Goal: Task Accomplishment & Management: Use online tool/utility

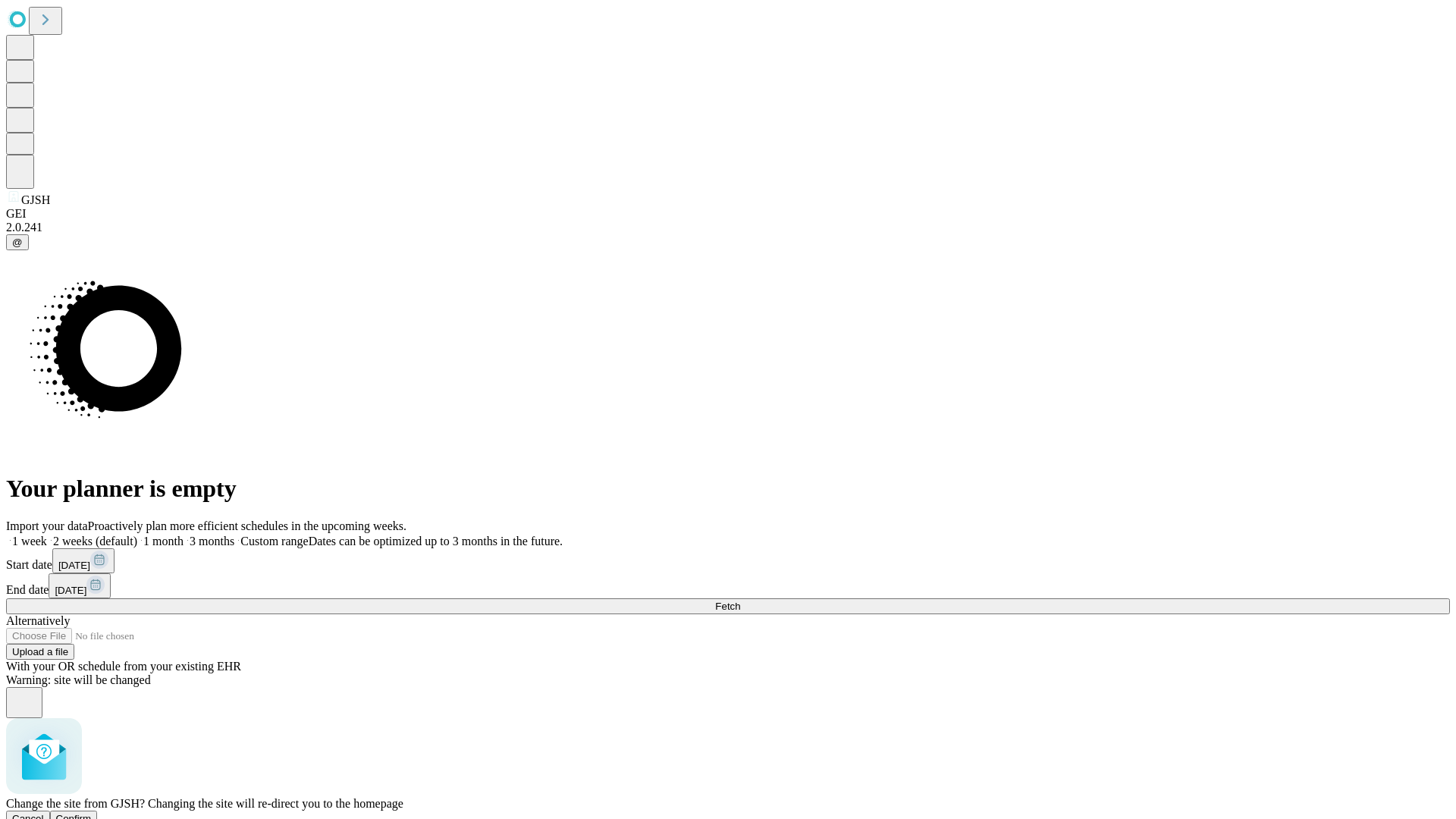
click at [92, 813] on span "Confirm" at bounding box center [74, 818] width 36 height 12
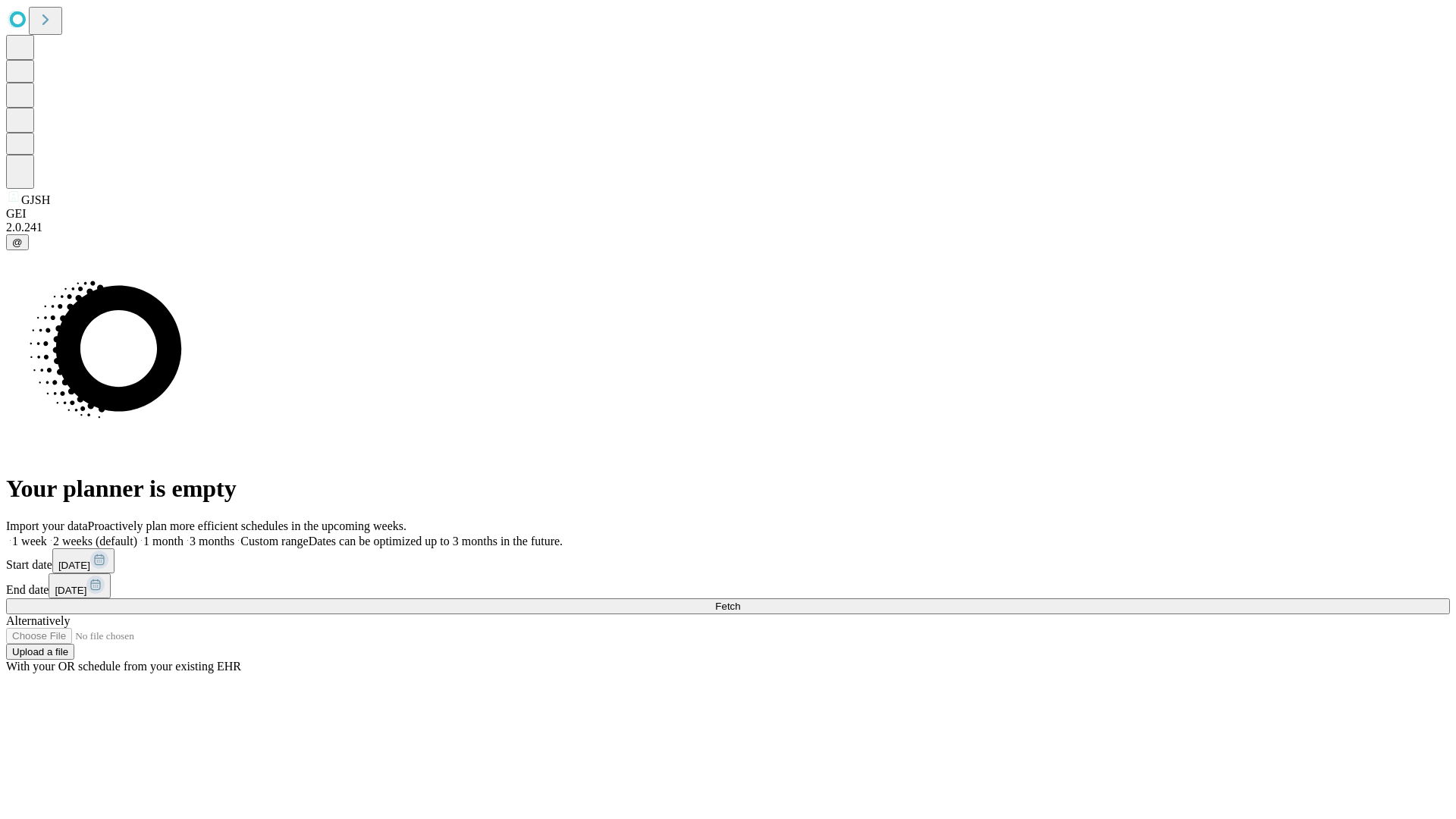
click at [183, 534] on label "1 month" at bounding box center [160, 541] width 46 height 12
click at [740, 600] on span "Fetch" at bounding box center [728, 606] width 25 height 12
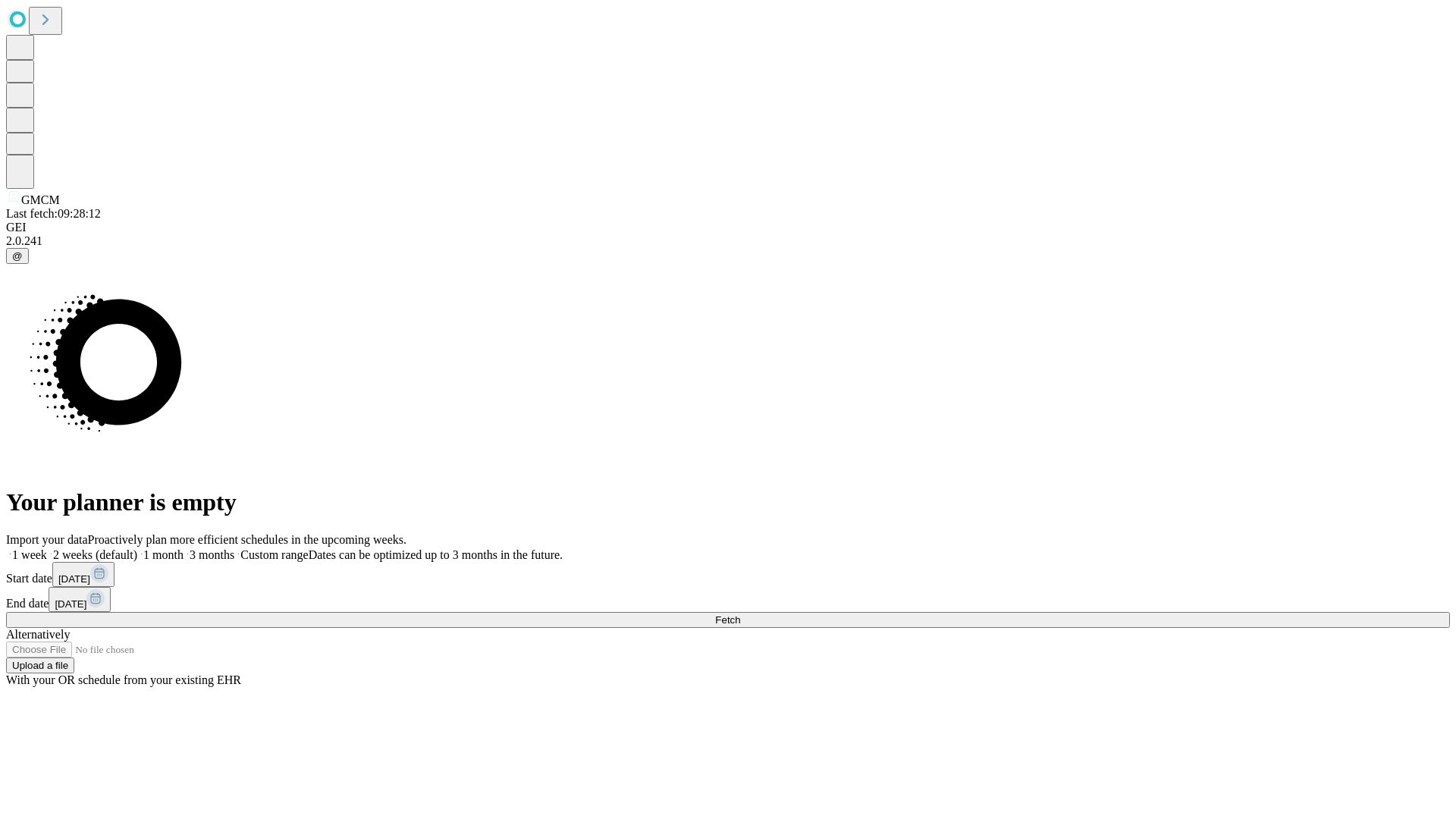
click at [183, 549] on label "1 month" at bounding box center [160, 555] width 46 height 12
click at [740, 614] on span "Fetch" at bounding box center [728, 620] width 25 height 12
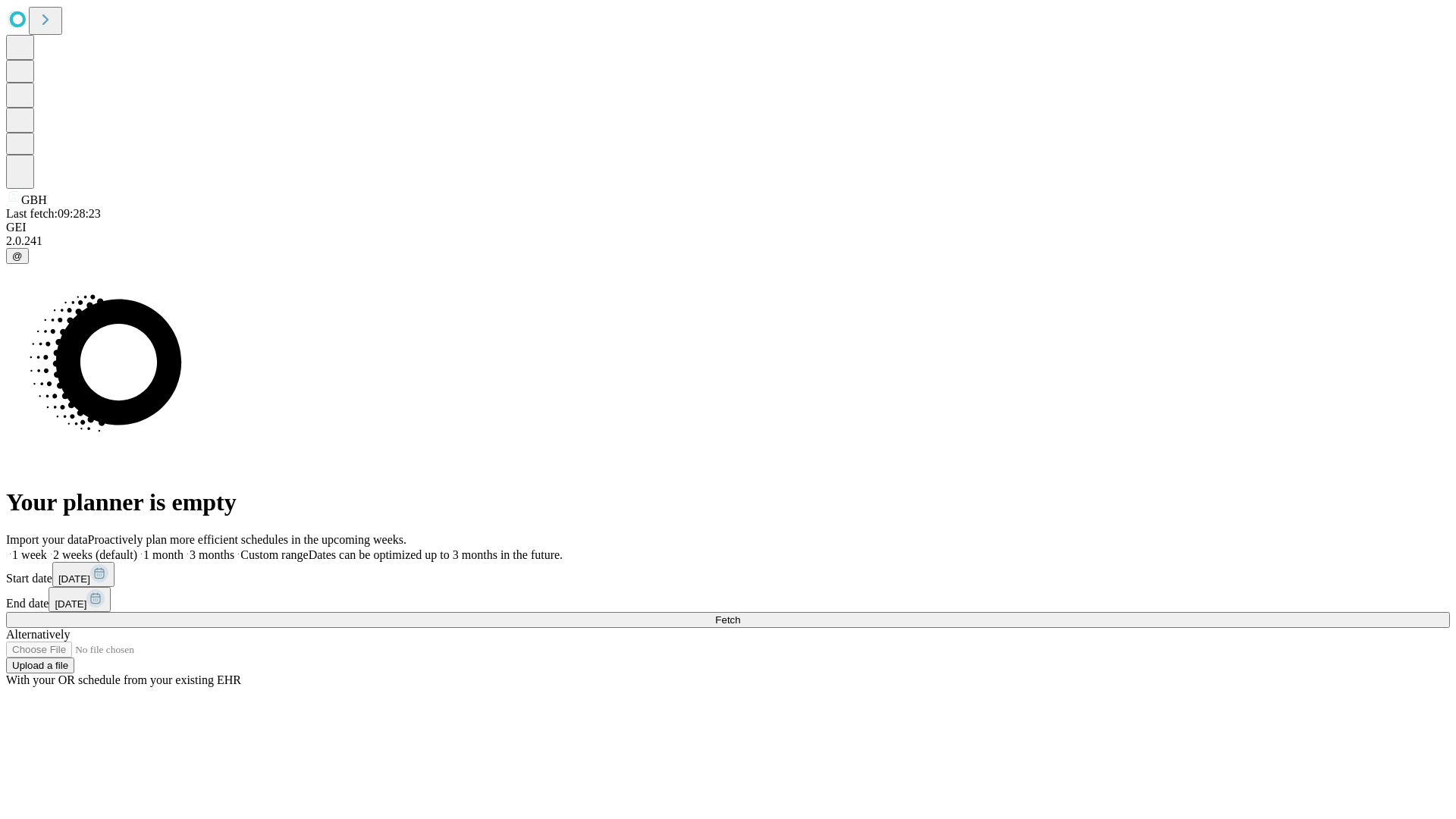
click at [183, 549] on label "1 month" at bounding box center [160, 555] width 46 height 12
click at [740, 614] on span "Fetch" at bounding box center [728, 620] width 25 height 12
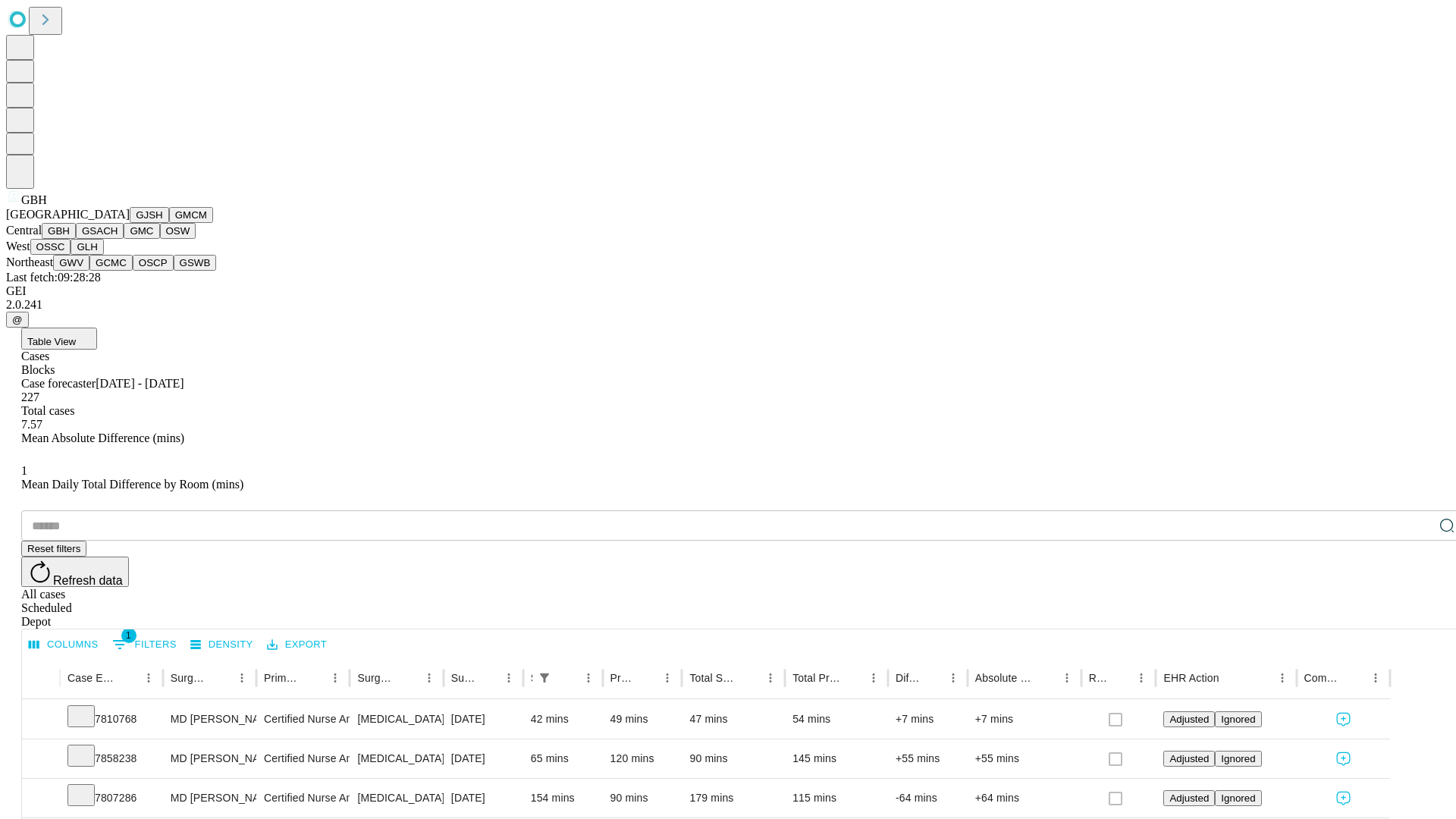
click at [117, 239] on button "GSACH" at bounding box center [100, 231] width 48 height 16
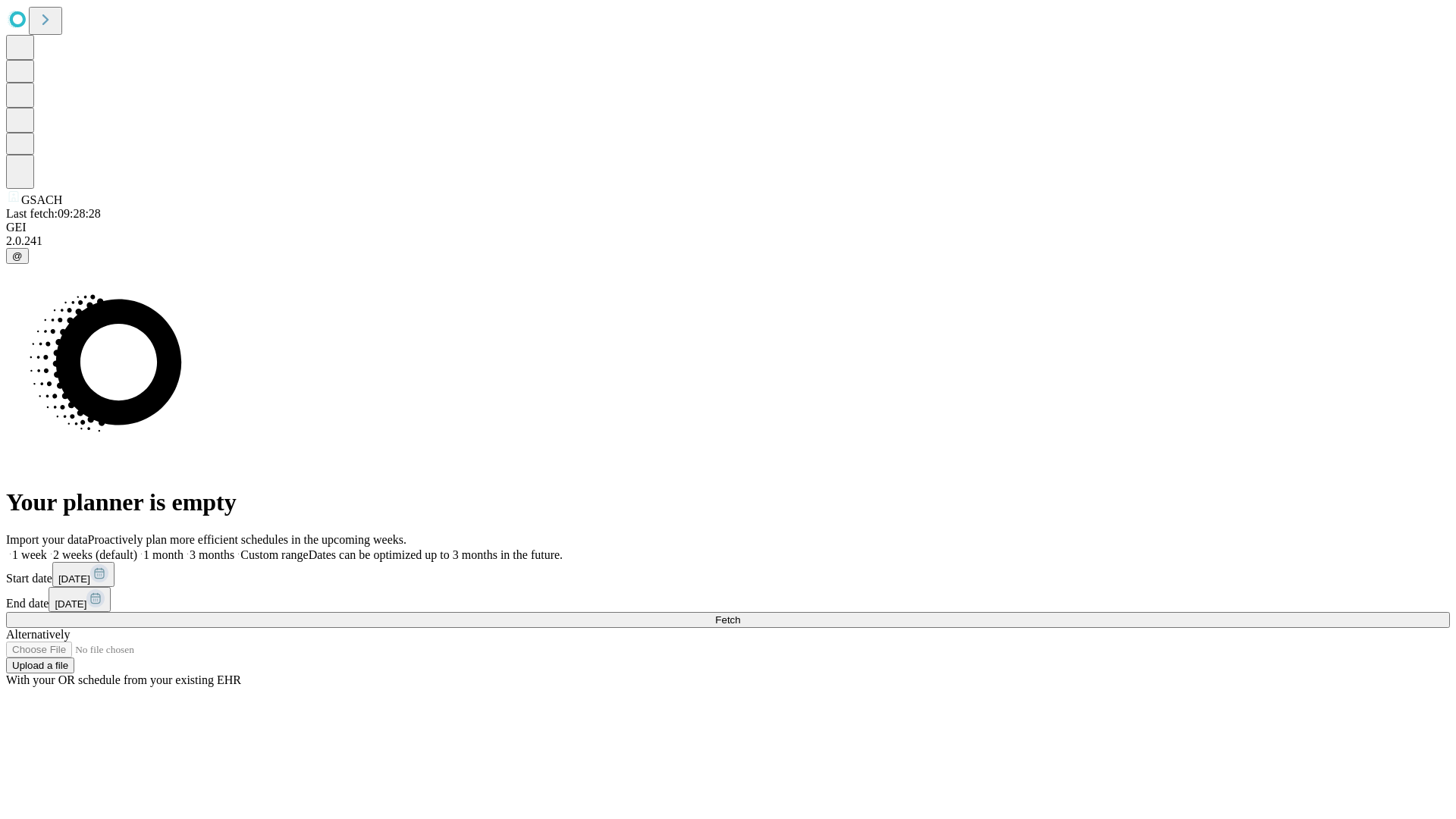
click at [183, 549] on label "1 month" at bounding box center [160, 555] width 46 height 12
click at [740, 614] on span "Fetch" at bounding box center [728, 620] width 25 height 12
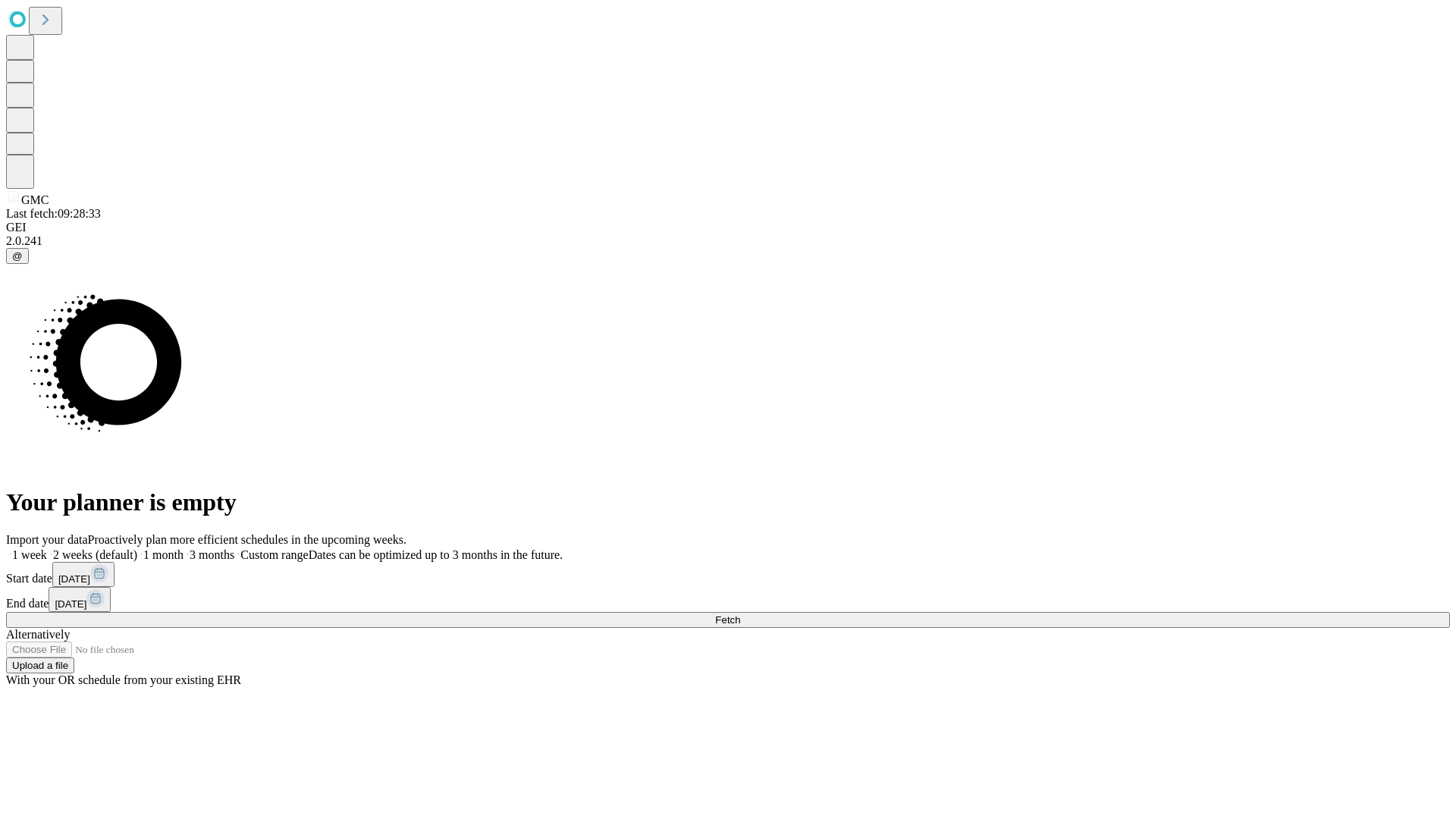
click at [183, 549] on label "1 month" at bounding box center [160, 555] width 46 height 12
click at [740, 614] on span "Fetch" at bounding box center [728, 620] width 25 height 12
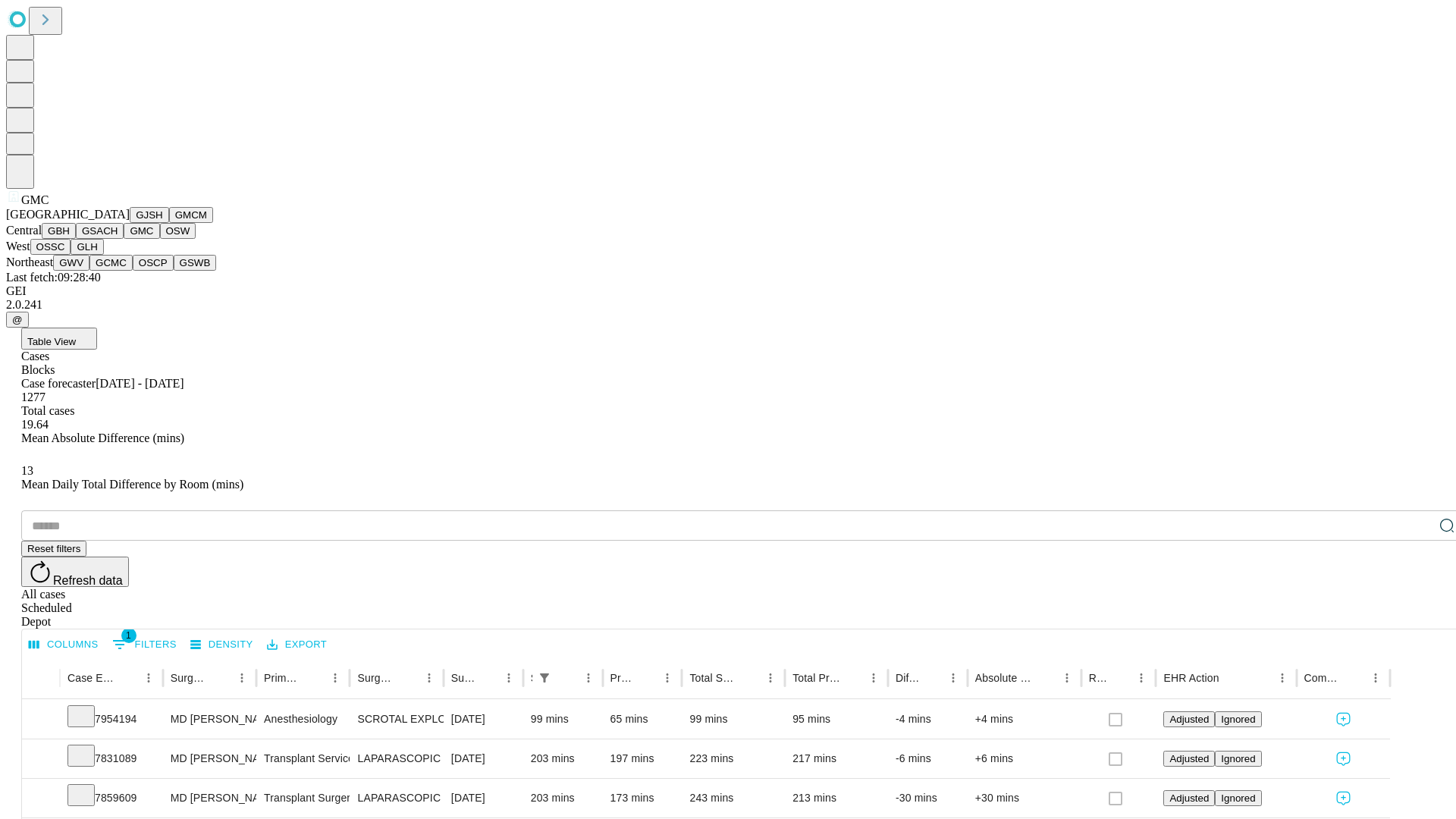
click at [160, 239] on button "OSW" at bounding box center [178, 231] width 36 height 16
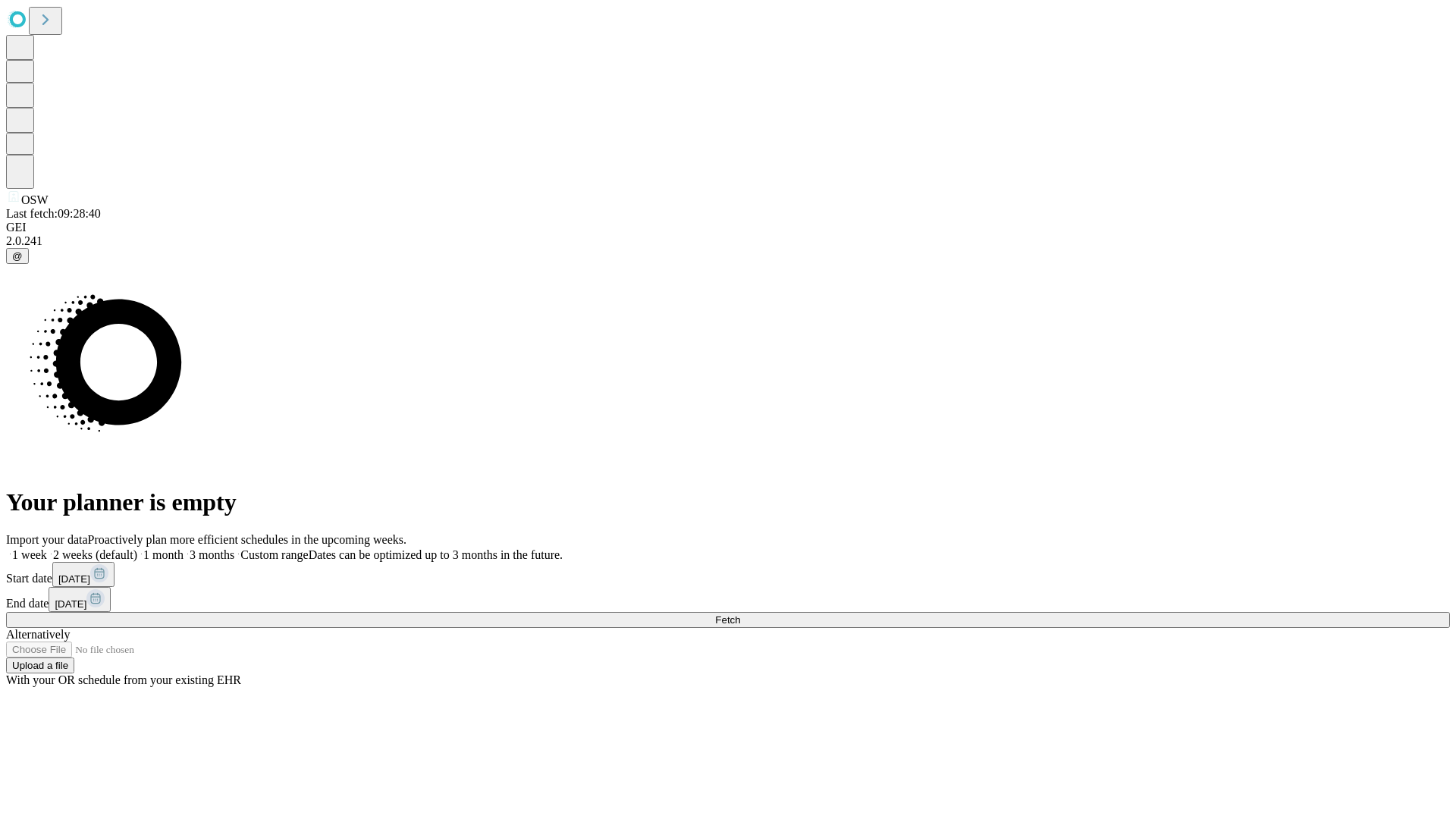
click at [183, 549] on label "1 month" at bounding box center [160, 555] width 46 height 12
click at [740, 614] on span "Fetch" at bounding box center [728, 620] width 25 height 12
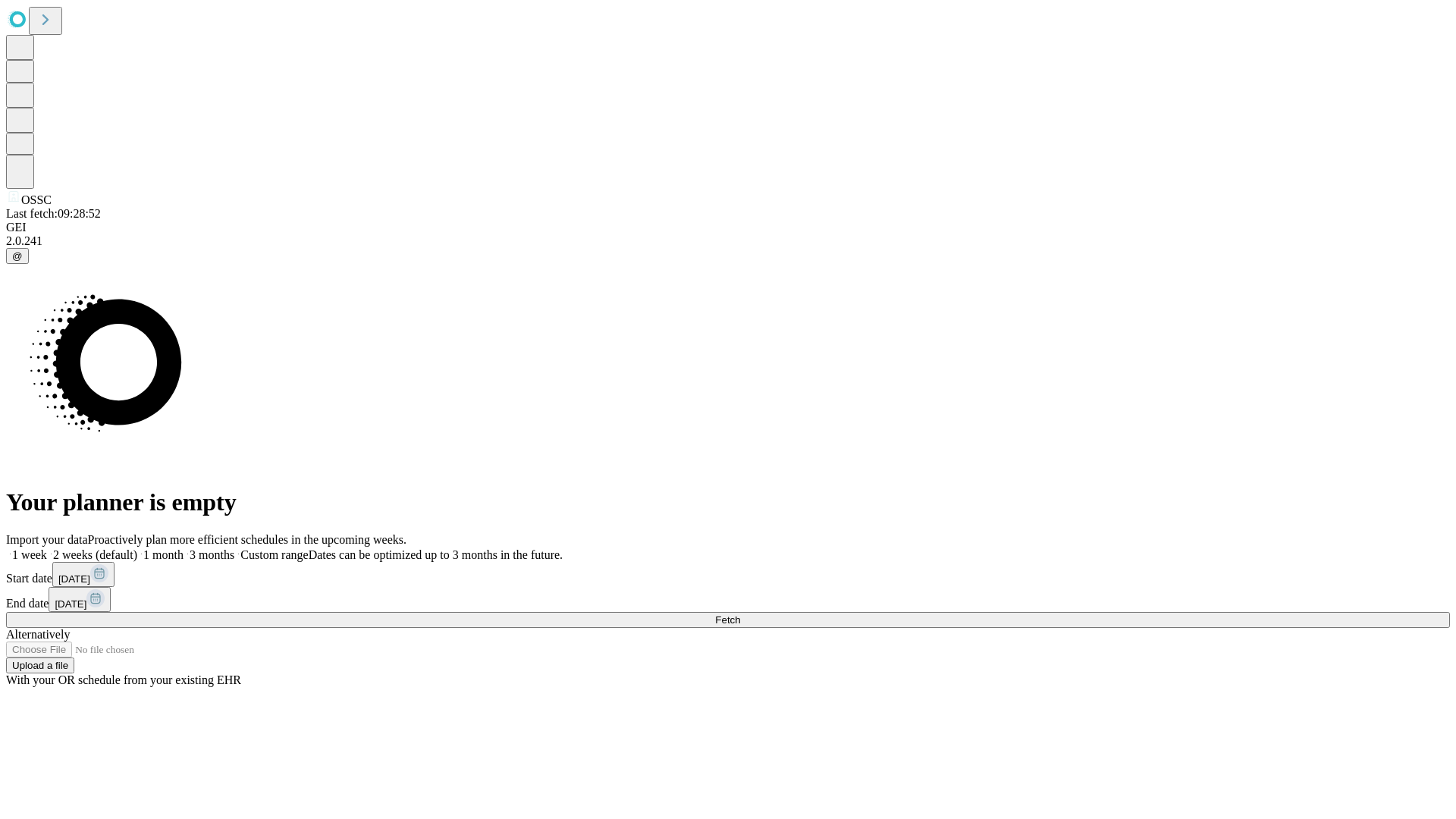
click at [183, 549] on label "1 month" at bounding box center [160, 555] width 46 height 12
click at [740, 614] on span "Fetch" at bounding box center [728, 620] width 25 height 12
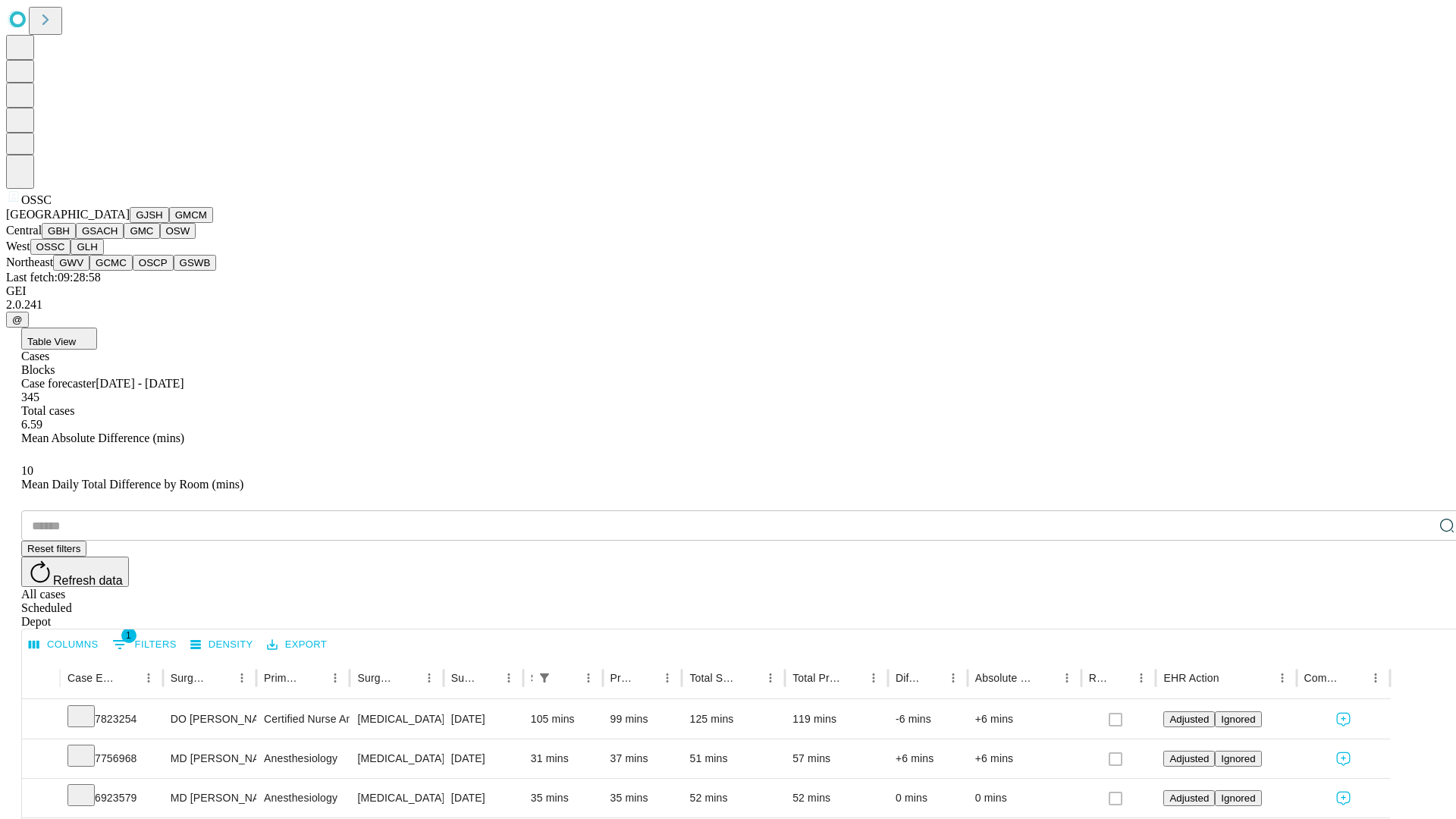
click at [103, 255] on button "GLH" at bounding box center [86, 247] width 33 height 16
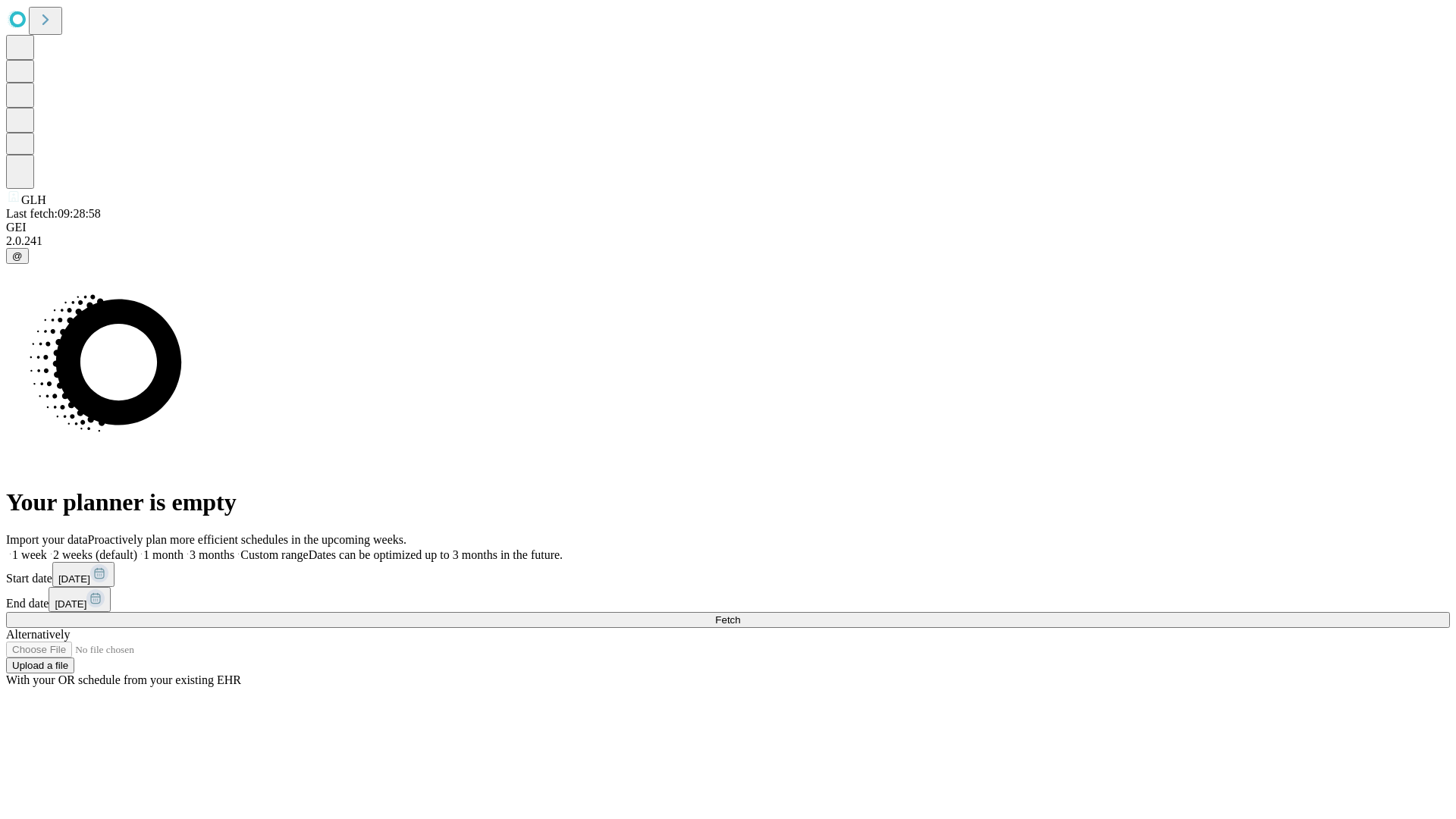
click at [183, 549] on label "1 month" at bounding box center [160, 555] width 46 height 12
click at [740, 614] on span "Fetch" at bounding box center [728, 620] width 25 height 12
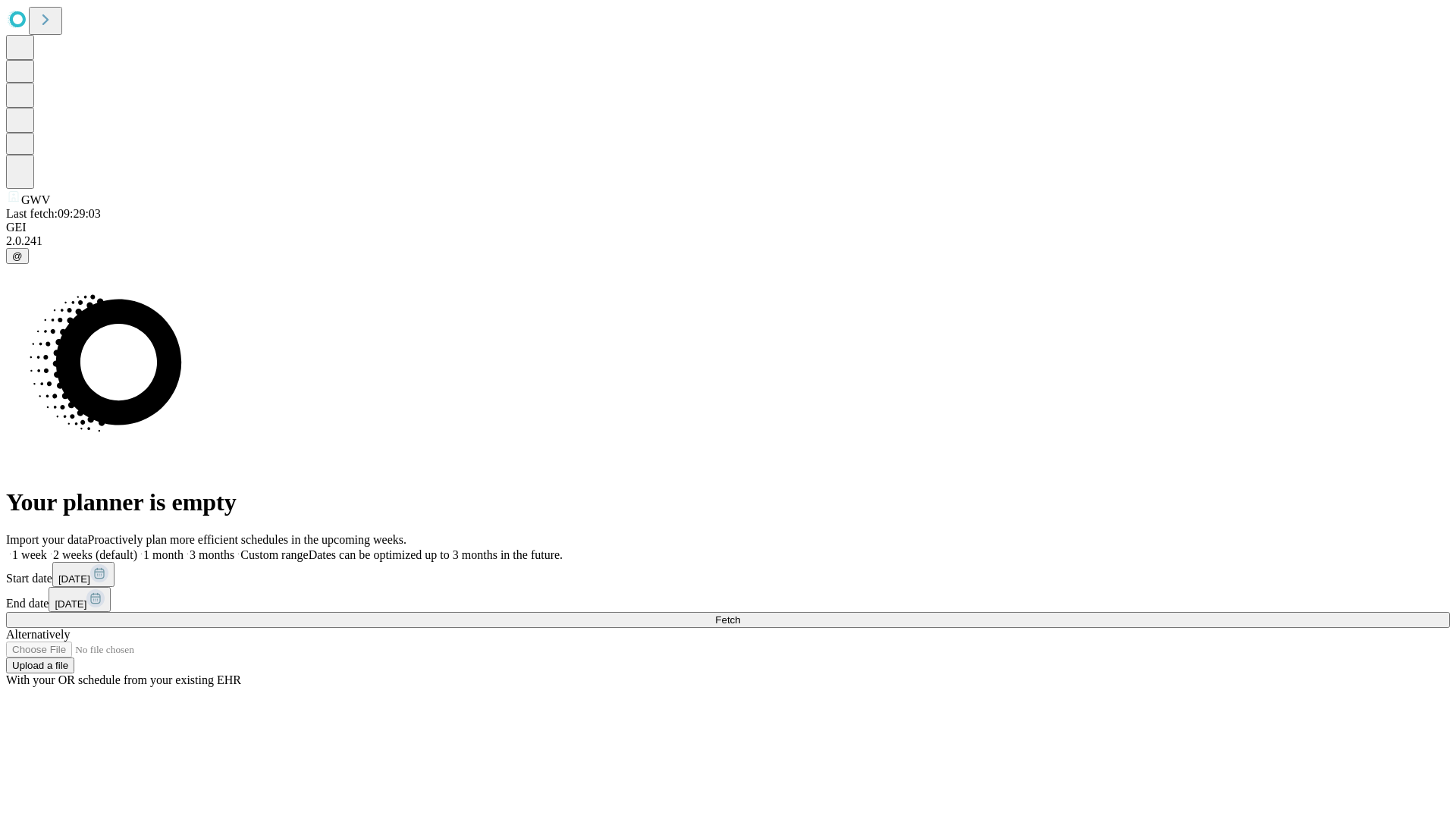
click at [740, 614] on span "Fetch" at bounding box center [728, 620] width 25 height 12
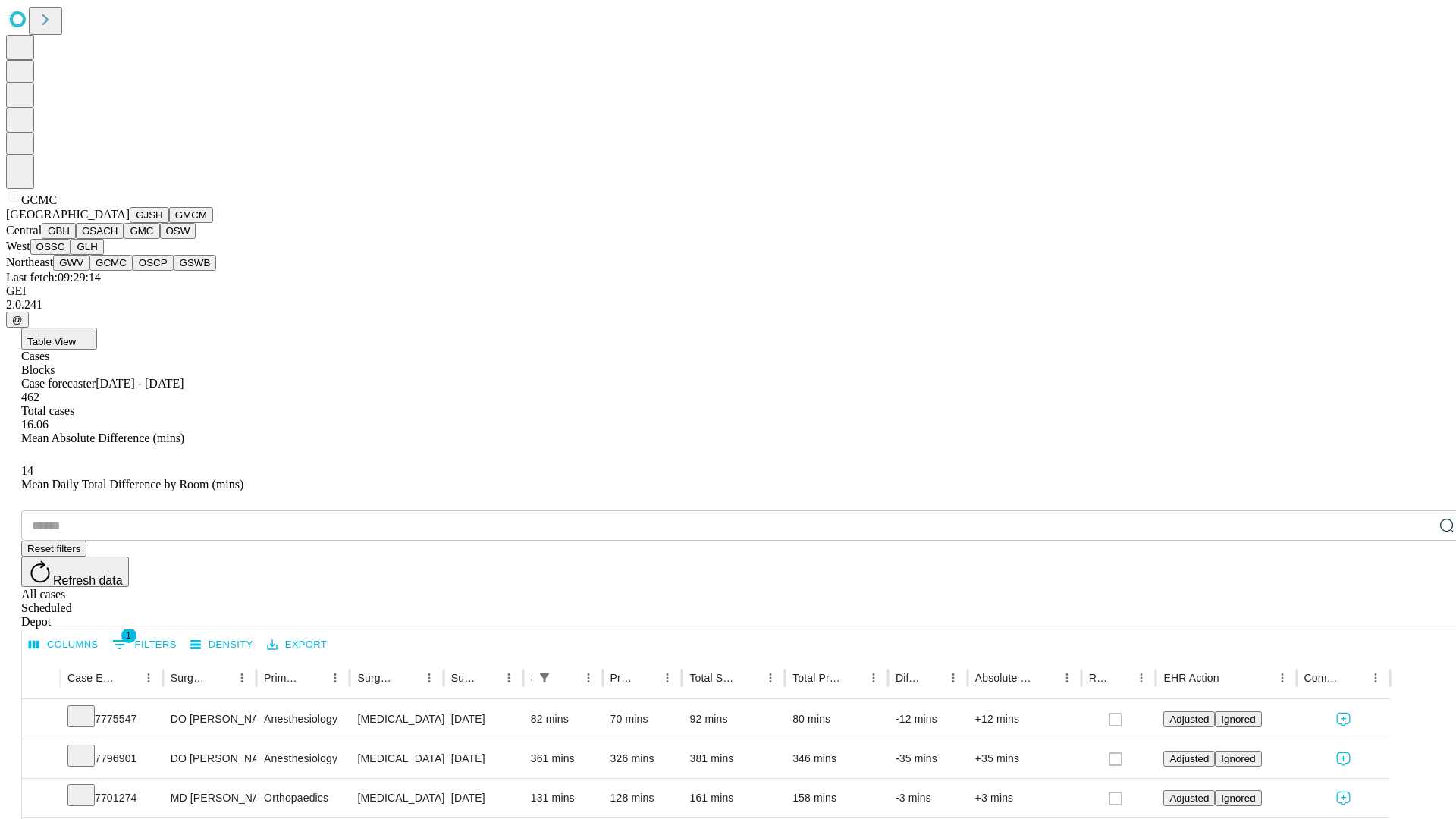
click at [133, 270] on button "OSCP" at bounding box center [153, 263] width 41 height 16
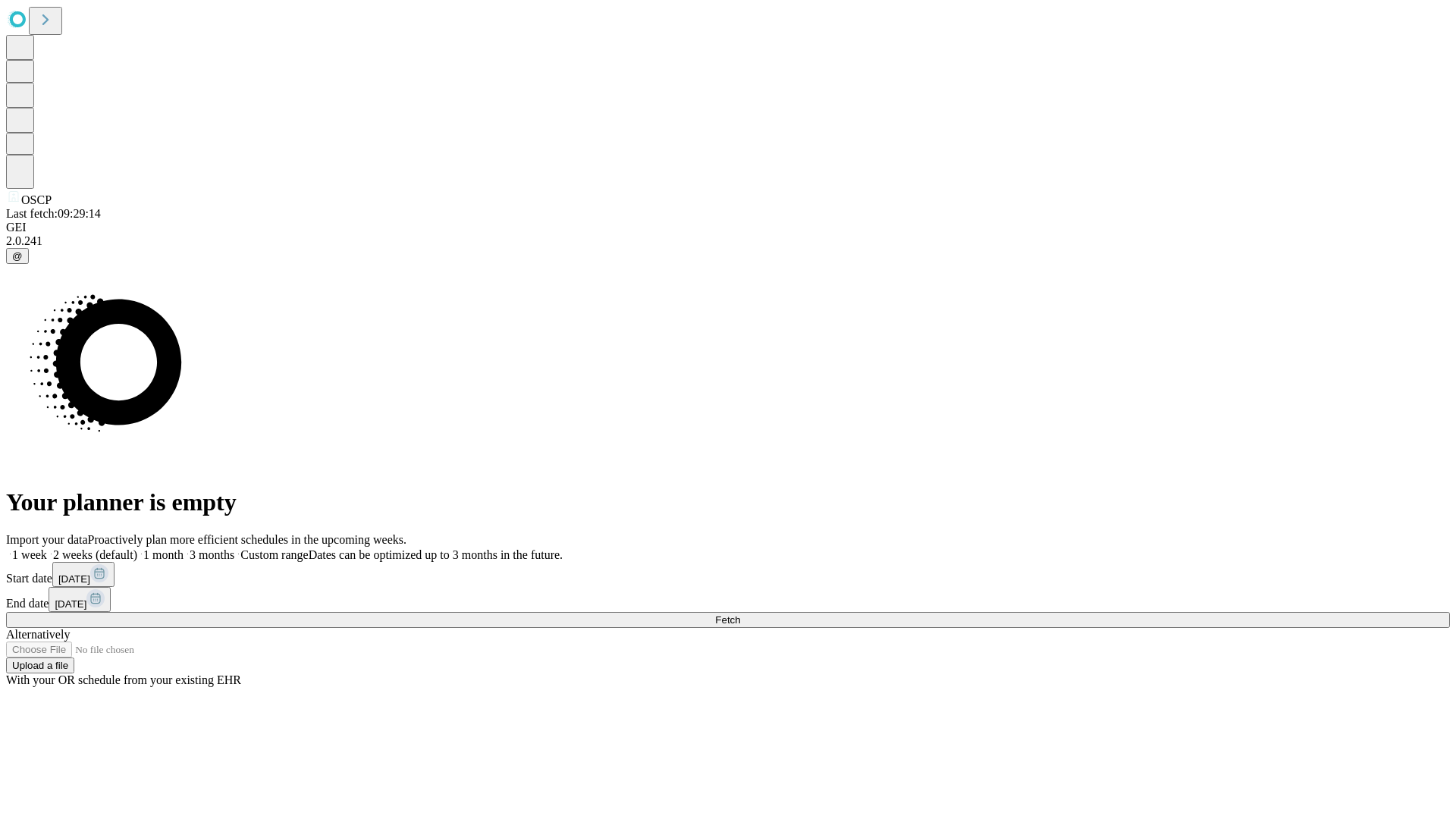
click at [183, 549] on label "1 month" at bounding box center [160, 555] width 46 height 12
click at [740, 614] on span "Fetch" at bounding box center [728, 620] width 25 height 12
